Goal: Task Accomplishment & Management: Use online tool/utility

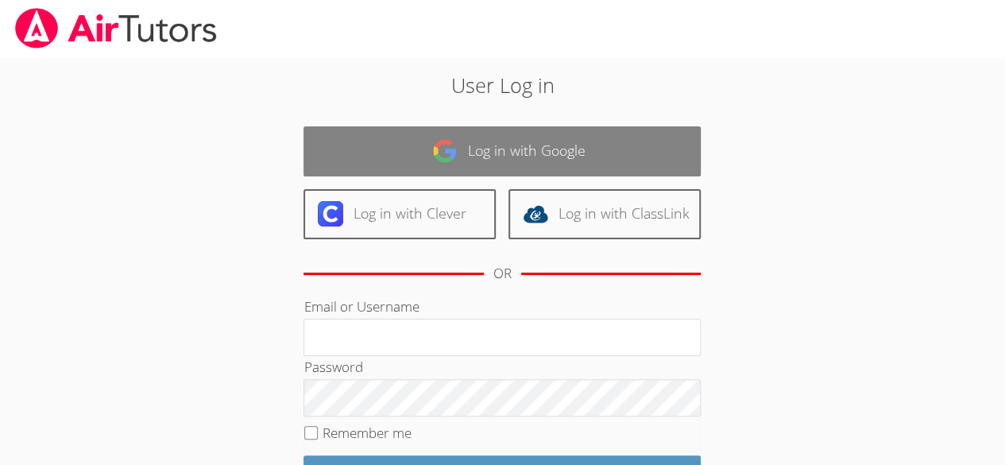
click at [558, 149] on link "Log in with Google" at bounding box center [501, 151] width 397 height 50
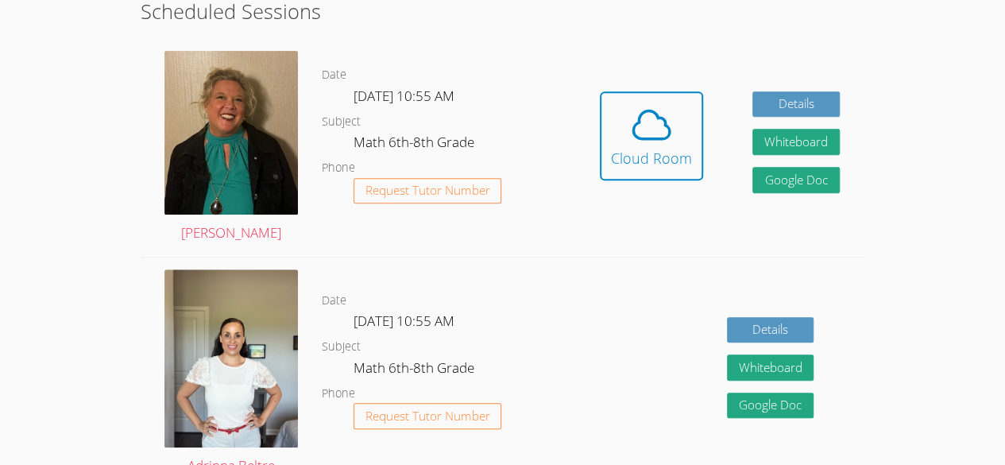
scroll to position [314, 0]
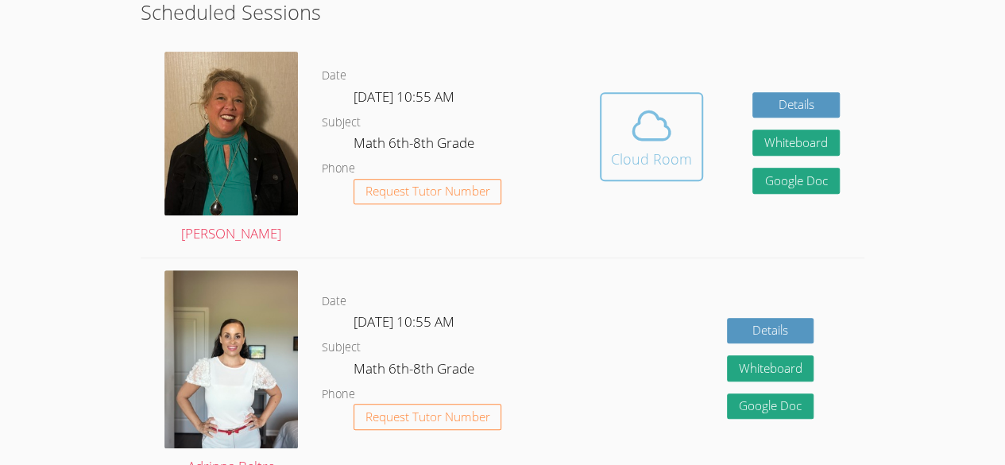
click at [675, 141] on span at bounding box center [651, 125] width 81 height 44
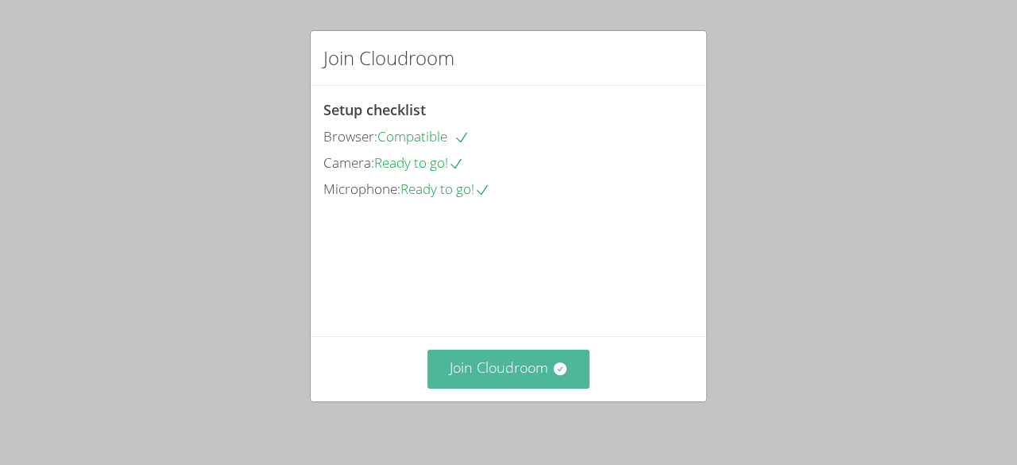
click at [546, 379] on button "Join Cloudroom" at bounding box center [508, 368] width 163 height 39
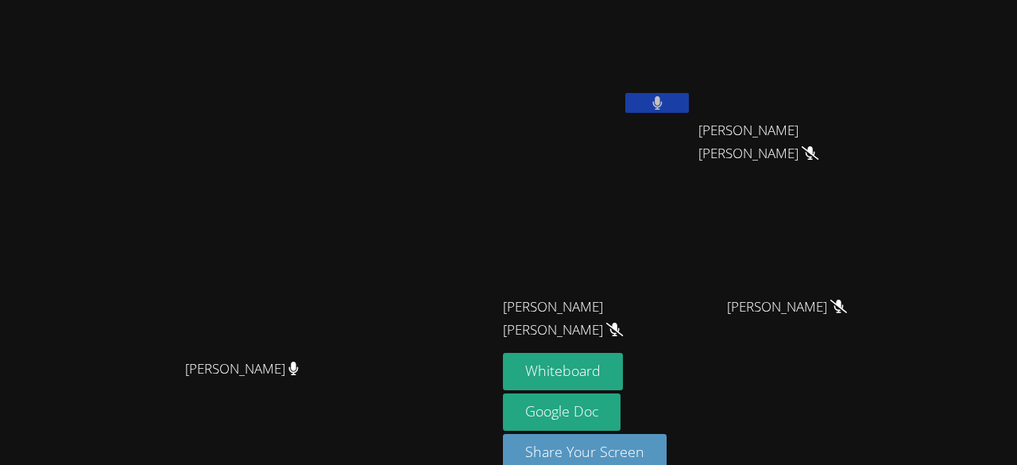
click at [689, 96] on button at bounding box center [657, 103] width 64 height 20
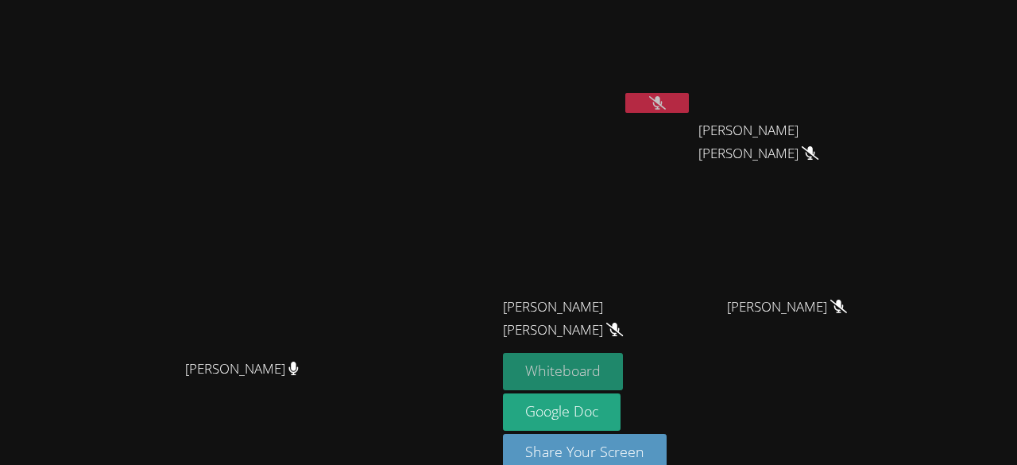
click at [623, 382] on button "Whiteboard" at bounding box center [563, 371] width 120 height 37
click at [666, 104] on icon at bounding box center [657, 103] width 17 height 14
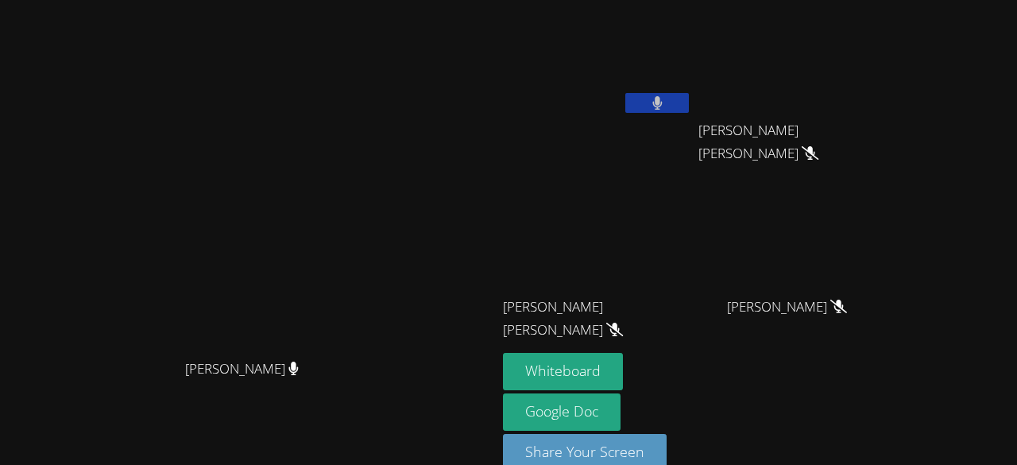
click at [689, 110] on button at bounding box center [657, 103] width 64 height 20
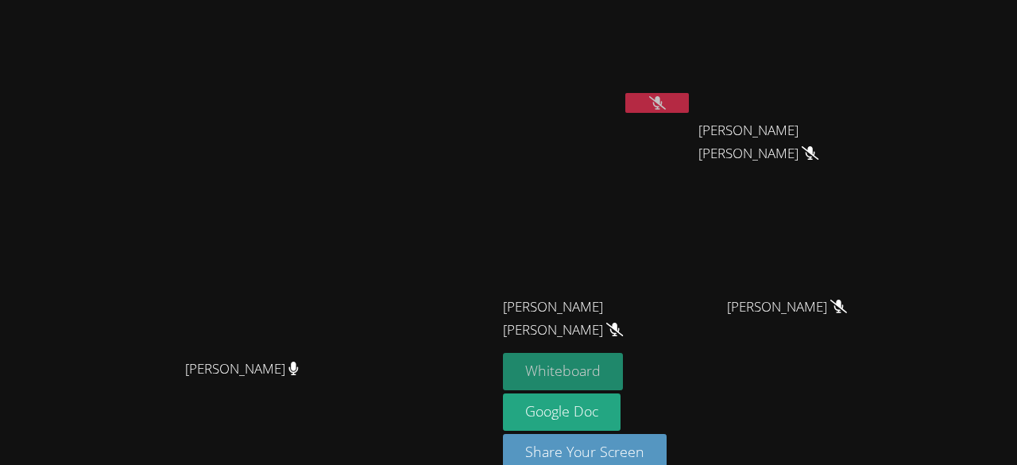
click at [623, 358] on button "Whiteboard" at bounding box center [563, 371] width 120 height 37
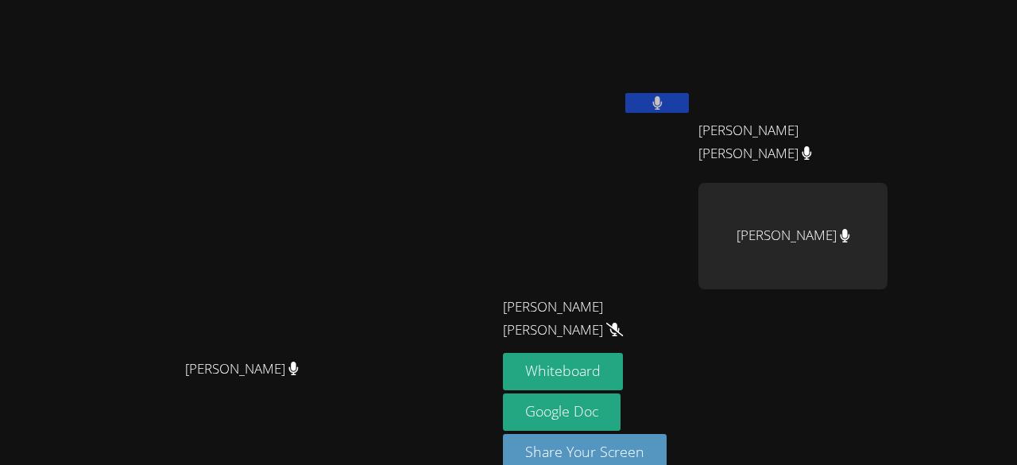
click at [692, 91] on video at bounding box center [597, 59] width 189 height 106
click at [689, 103] on button at bounding box center [657, 103] width 64 height 20
click at [662, 108] on icon at bounding box center [657, 103] width 10 height 14
click at [689, 98] on button at bounding box center [657, 103] width 64 height 20
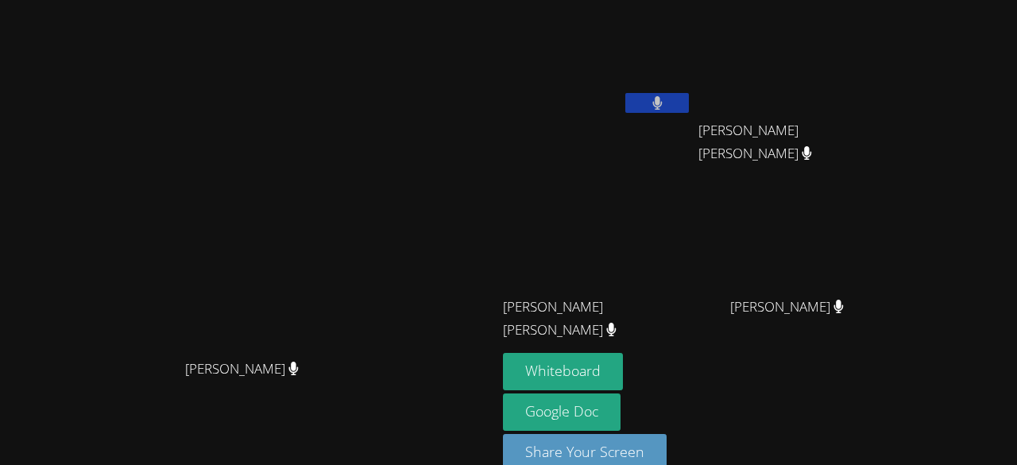
click at [689, 100] on button at bounding box center [657, 103] width 64 height 20
click at [689, 109] on button at bounding box center [657, 103] width 64 height 20
click at [689, 104] on button at bounding box center [657, 103] width 64 height 20
click at [689, 108] on button at bounding box center [657, 103] width 64 height 20
click at [689, 107] on button at bounding box center [657, 103] width 64 height 20
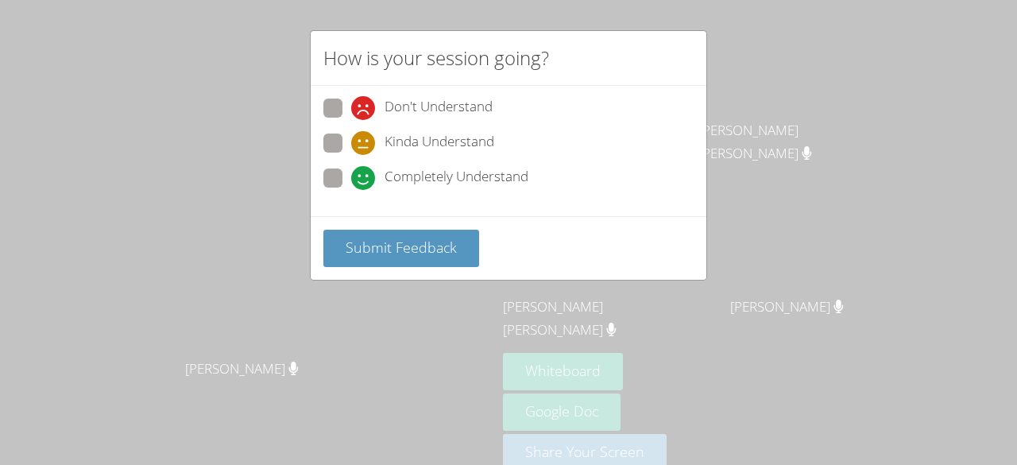
click at [351, 155] on span at bounding box center [351, 155] width 0 height 0
click at [351, 147] on input "Kinda Understand" at bounding box center [358, 140] width 14 height 14
radio input "true"
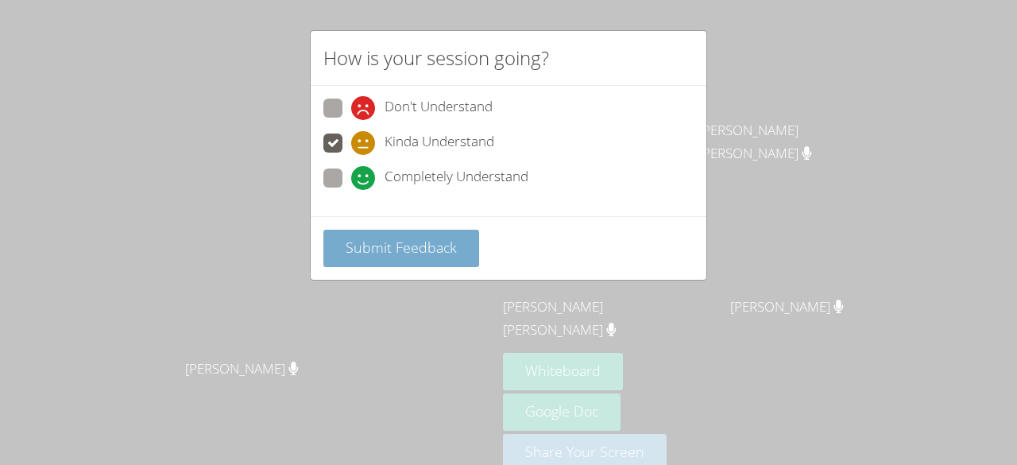
click at [353, 237] on span "Submit Feedback" at bounding box center [400, 246] width 111 height 19
